Goal: Task Accomplishment & Management: Use online tool/utility

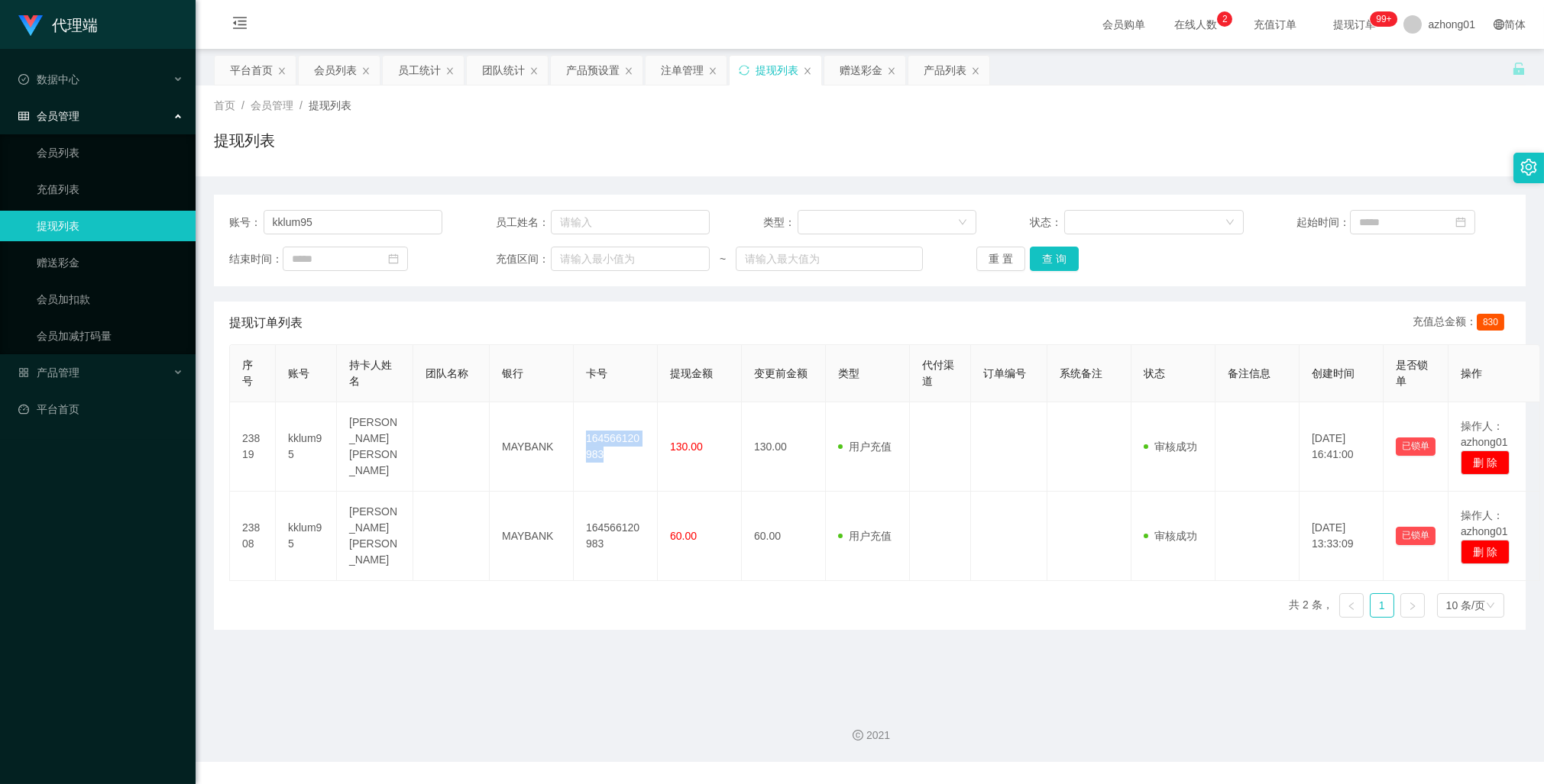
click at [47, 218] on link "提现列表" at bounding box center [110, 226] width 147 height 31
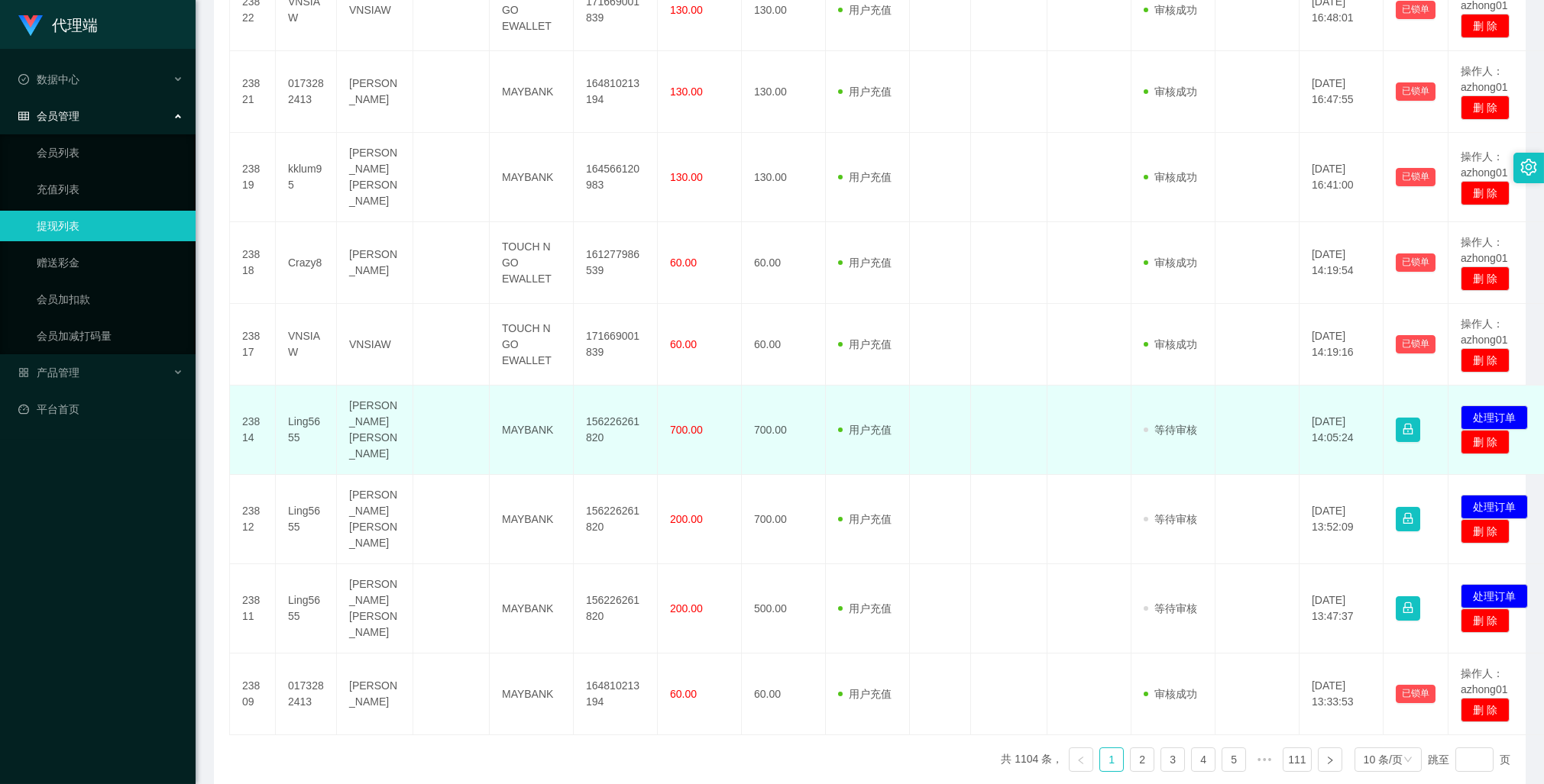
scroll to position [532, 0]
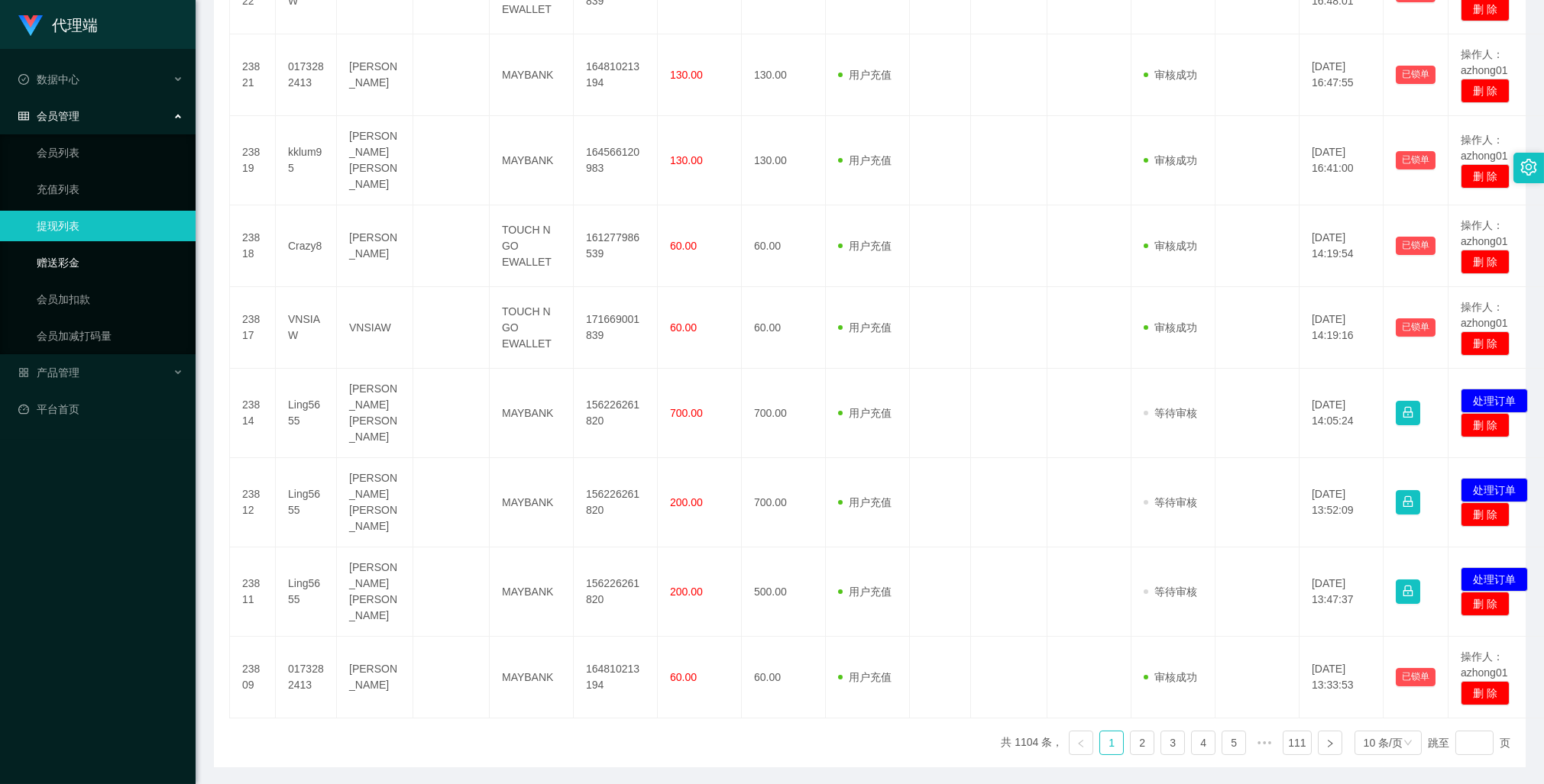
click at [61, 259] on link "赠送彩金" at bounding box center [110, 262] width 147 height 31
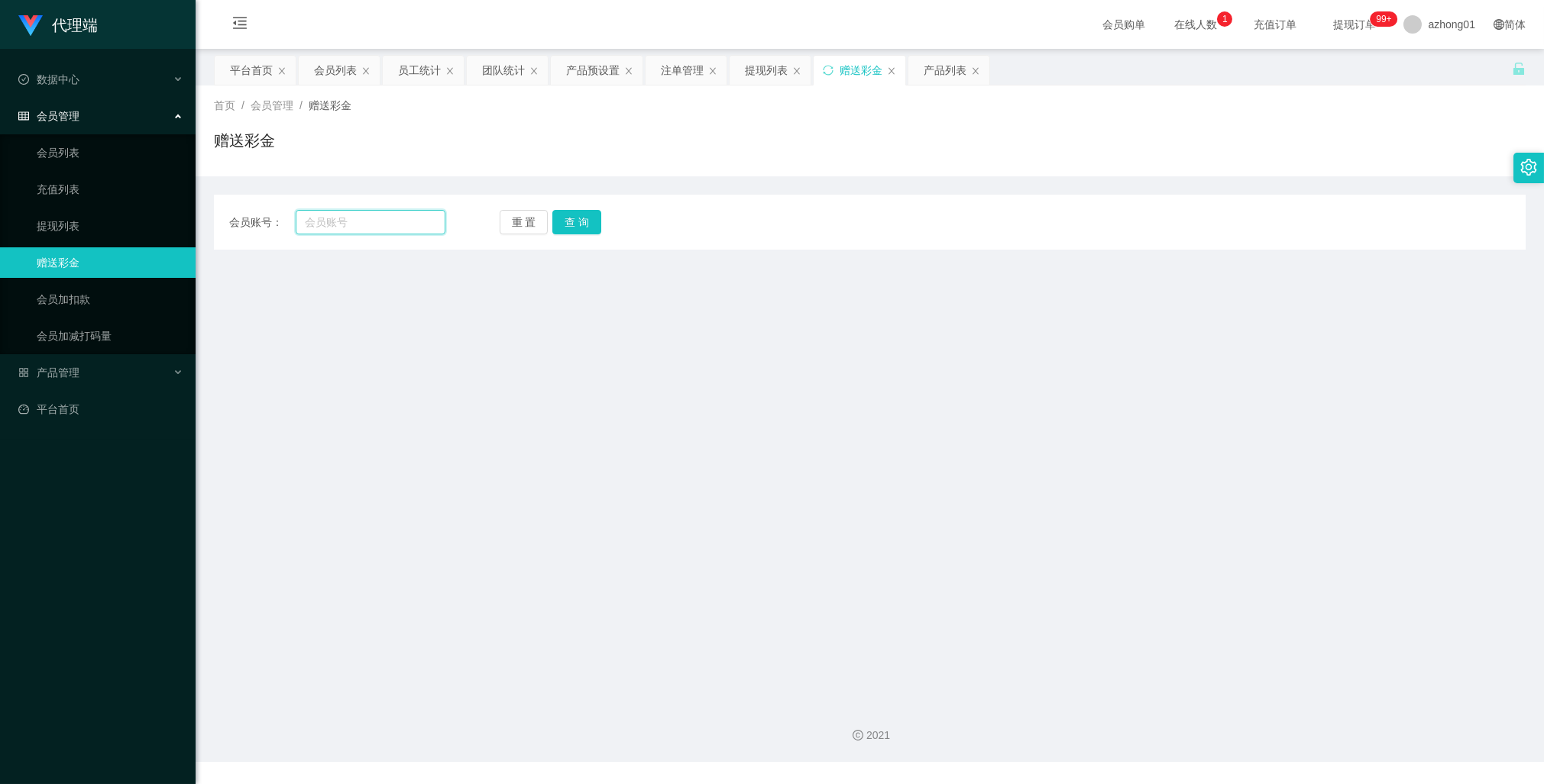
click at [373, 215] on input "text" at bounding box center [370, 222] width 150 height 24
paste input "Ling5655"
type input "Ling5655"
click at [563, 219] on button "查 询" at bounding box center [577, 222] width 49 height 24
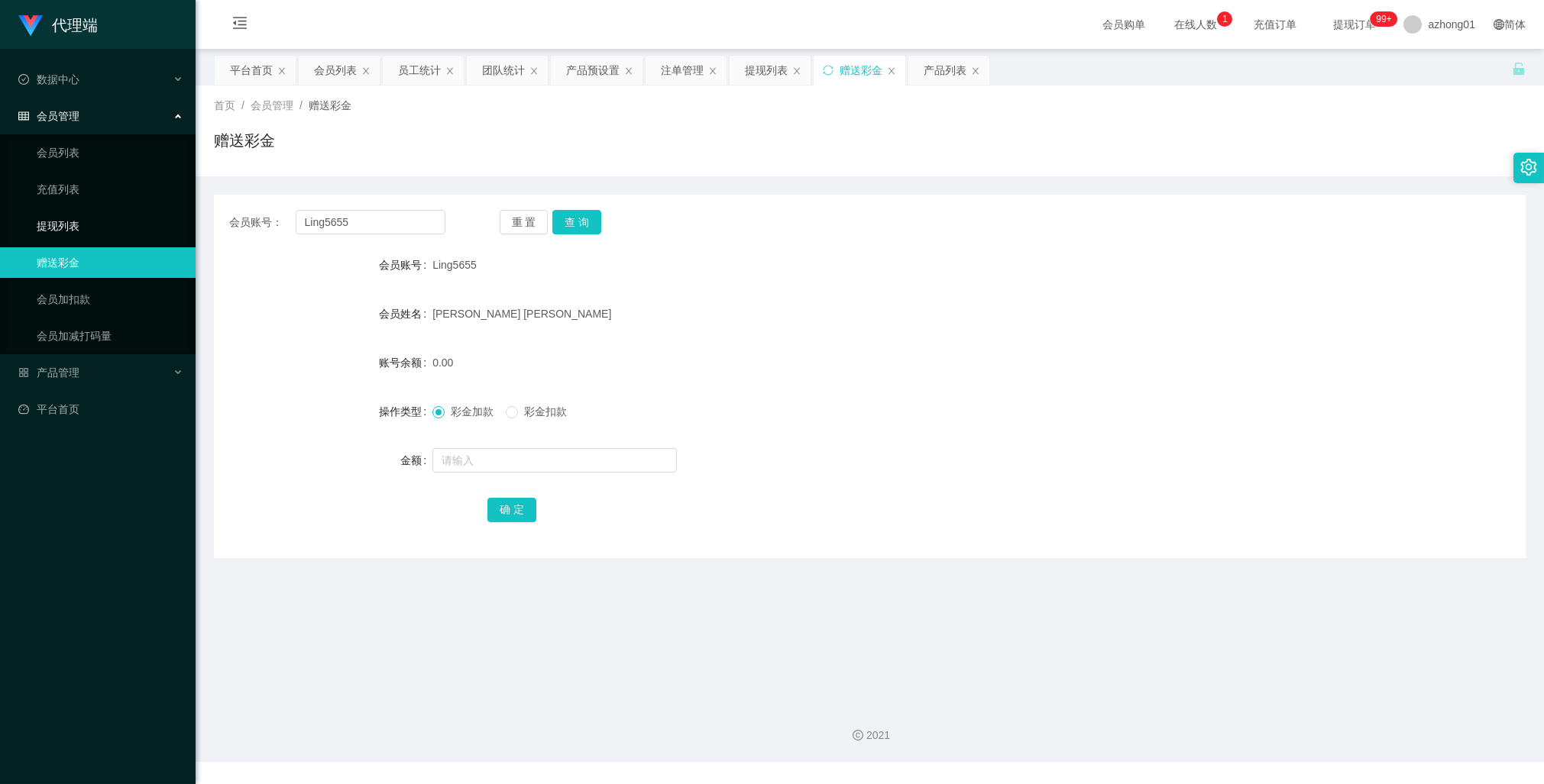
click at [58, 223] on link "提现列表" at bounding box center [110, 226] width 147 height 31
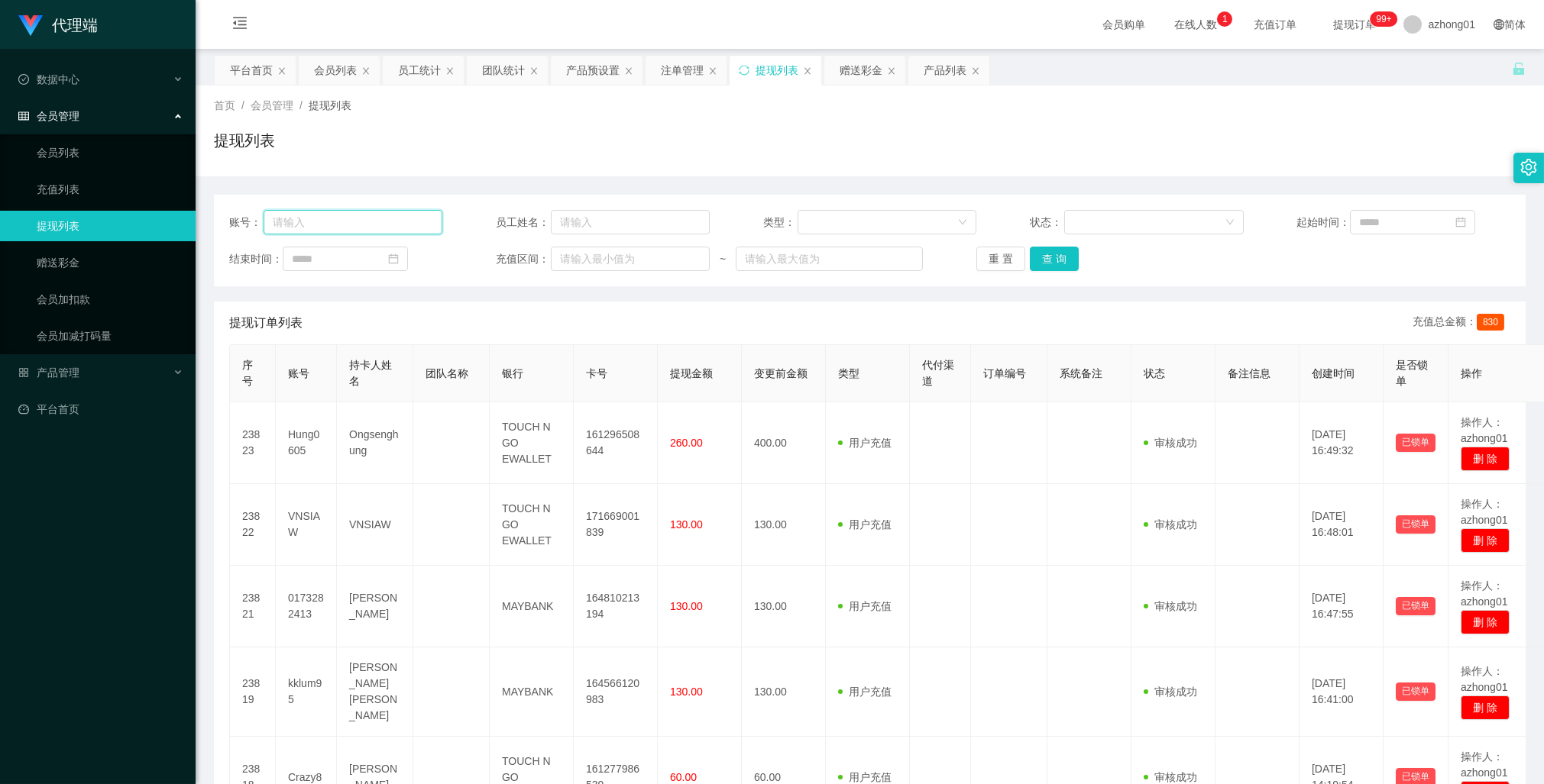
click at [377, 222] on input "text" at bounding box center [353, 222] width 180 height 24
paste input "Ling5655"
type input "Ling5655"
click at [1049, 259] on button "查 询" at bounding box center [1054, 259] width 49 height 24
